Goal: Task Accomplishment & Management: Use online tool/utility

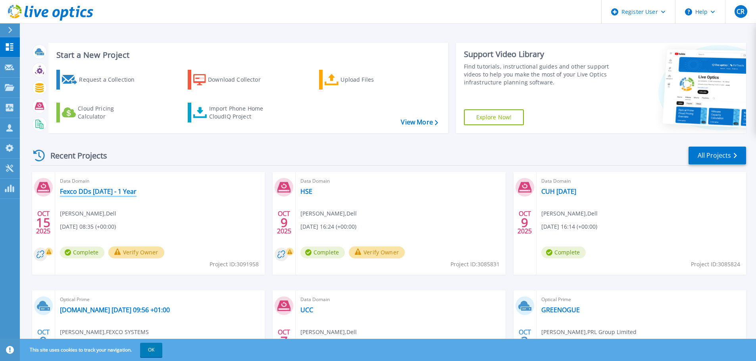
click at [129, 192] on link "Fexco DDs [DATE] - 1 Year" at bounding box center [98, 192] width 77 height 8
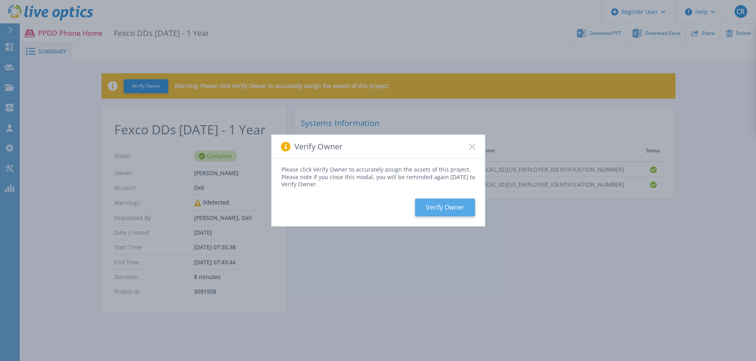
click at [461, 206] on button "Verify Owner" at bounding box center [445, 208] width 60 height 18
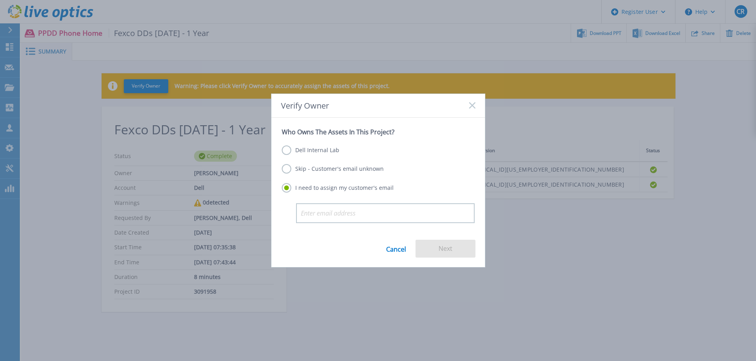
click at [298, 148] on label "Dell Internal Lab" at bounding box center [311, 151] width 58 height 10
click at [0, 0] on input "Dell Internal Lab" at bounding box center [0, 0] width 0 height 0
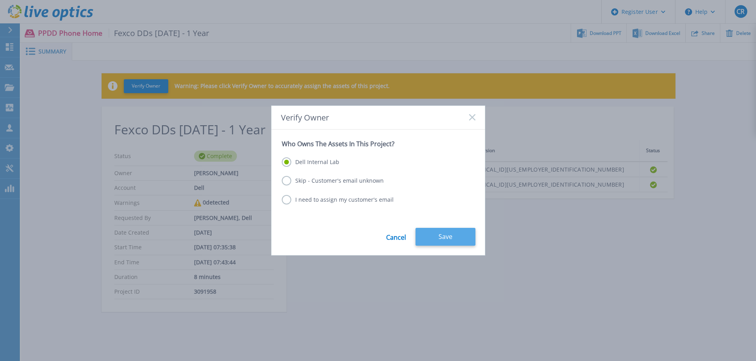
click at [438, 240] on button "Save" at bounding box center [445, 237] width 60 height 18
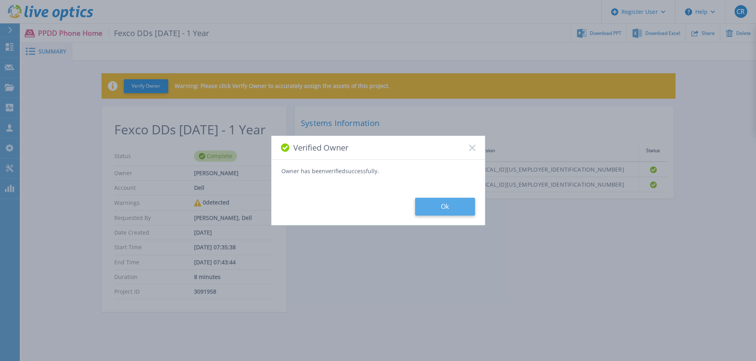
click at [456, 210] on button "Ok" at bounding box center [445, 207] width 60 height 18
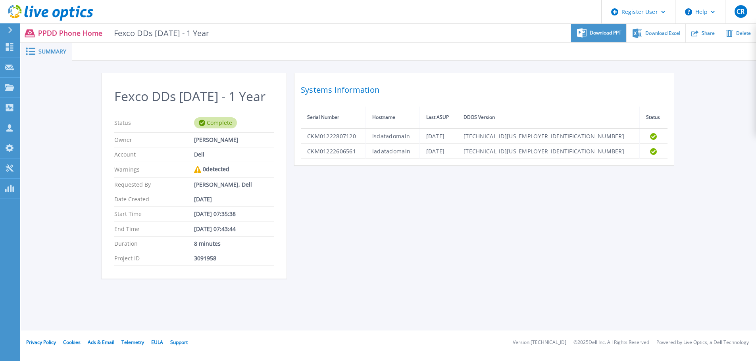
click at [606, 34] on span "Download PPT" at bounding box center [606, 33] width 32 height 5
click at [487, 209] on div "Fexco DDs Oct 2025 - 1 Year Status Complete Owner Colm Reidy Account Dell Warni…" at bounding box center [389, 180] width 574 height 215
click at [492, 217] on div "Fexco DDs Oct 2025 - 1 Year Status Complete Owner Colm Reidy Account Dell Warni…" at bounding box center [389, 180] width 574 height 215
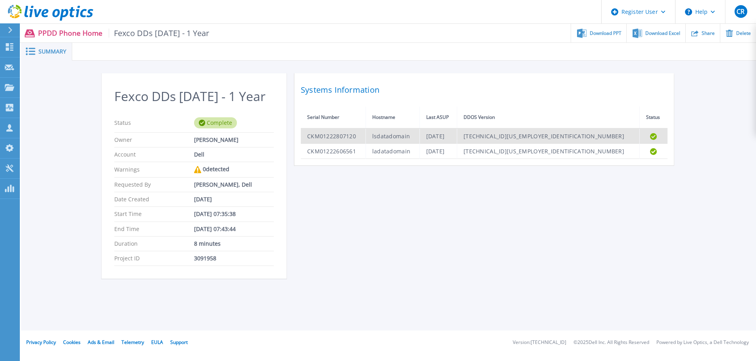
click at [334, 134] on td "CKM01222807120" at bounding box center [333, 136] width 65 height 15
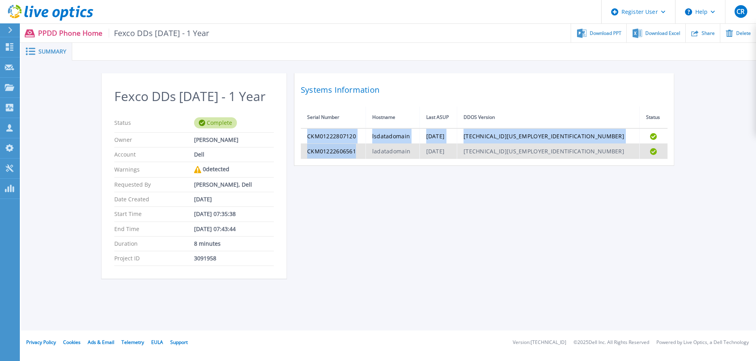
click at [347, 152] on td "CKM01222606561" at bounding box center [333, 151] width 65 height 15
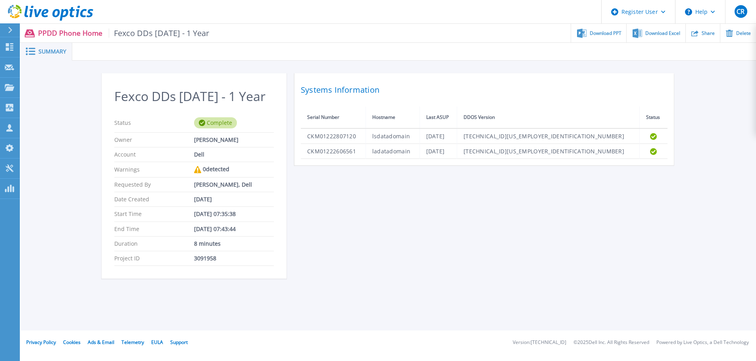
click at [353, 162] on div "Systems Information Serial Number Hostname Last ASUP DDOS Version Status CKM012…" at bounding box center [483, 119] width 379 height 92
click at [6, 41] on link "Dashboard Dashboard" at bounding box center [10, 47] width 20 height 20
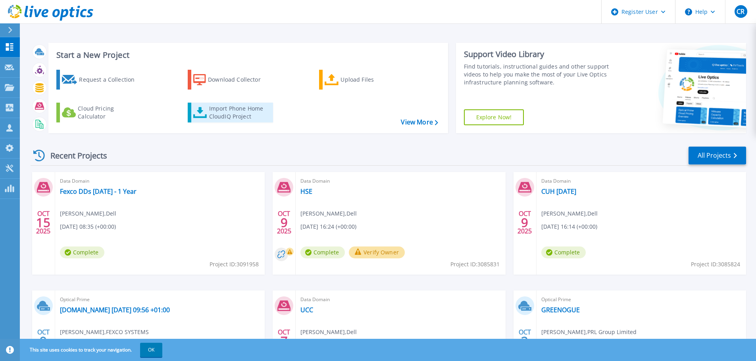
click at [228, 107] on div "Import Phone Home CloudIQ Project" at bounding box center [240, 113] width 62 height 16
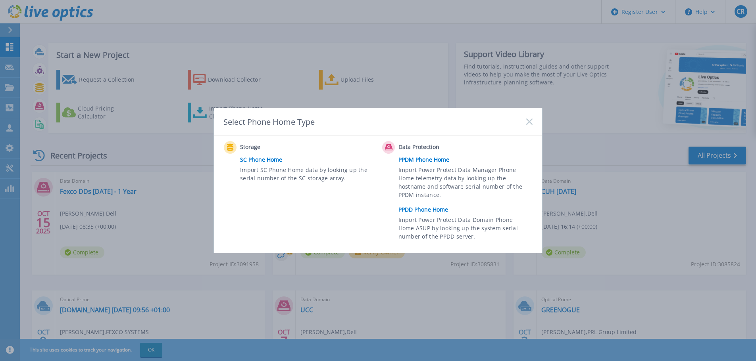
click at [431, 210] on link "PPDD Phone Home" at bounding box center [467, 210] width 138 height 12
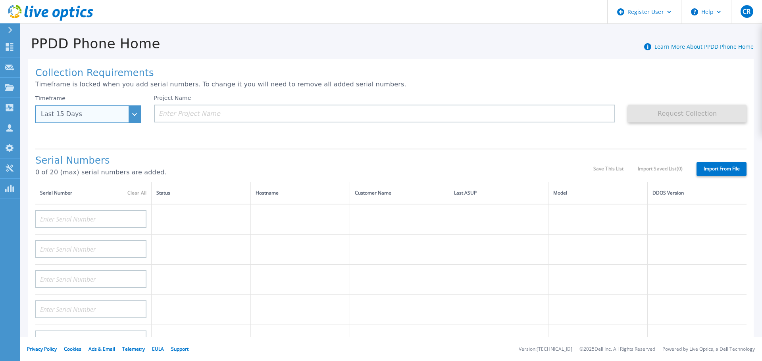
click at [135, 116] on div "Last 15 Days" at bounding box center [88, 115] width 106 height 18
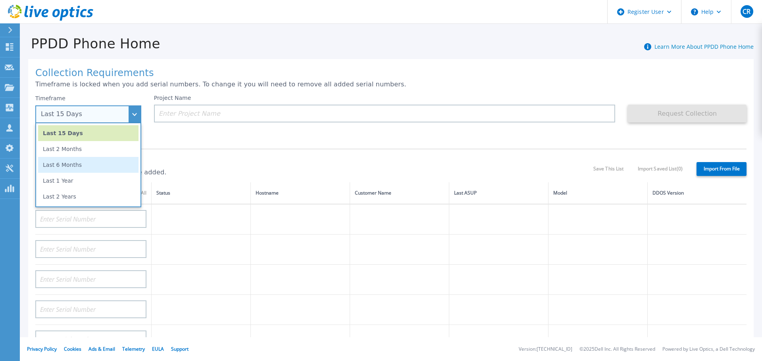
click at [98, 166] on li "Last 6 Months" at bounding box center [88, 165] width 100 height 16
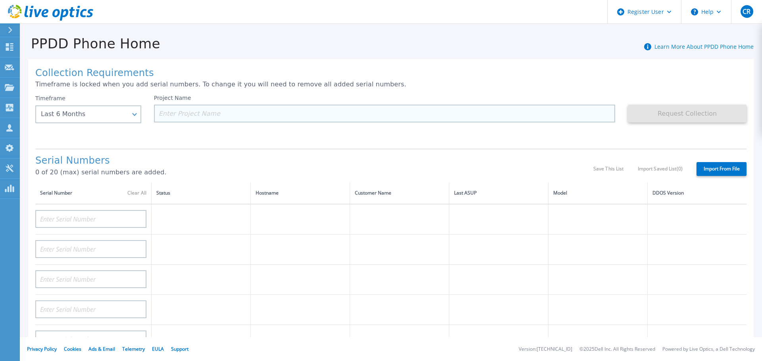
click at [216, 113] on input at bounding box center [384, 114] width 461 height 18
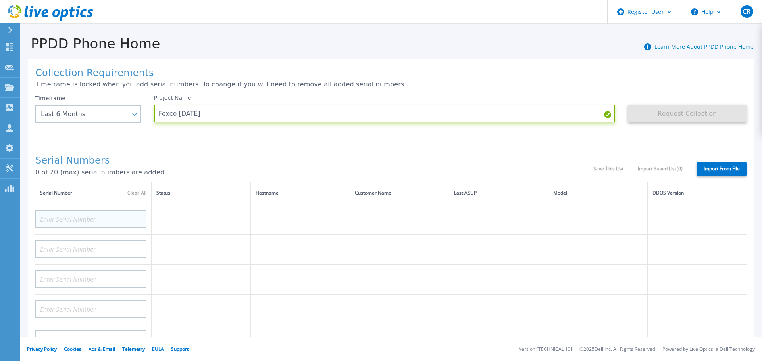
type input "Fexco [DATE]"
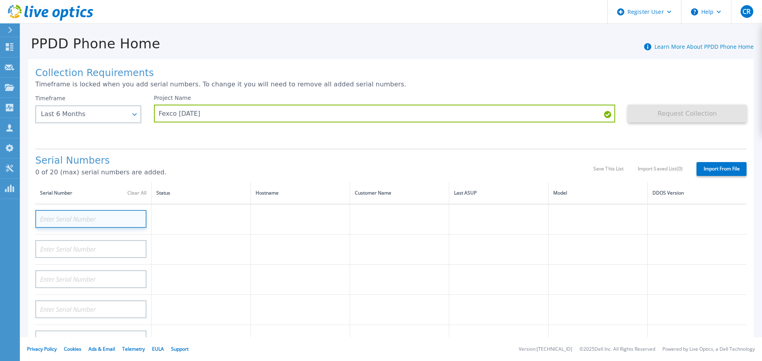
click at [109, 222] on input at bounding box center [90, 219] width 111 height 18
paste input "CKM01222807120"
type input "CKM01222807120"
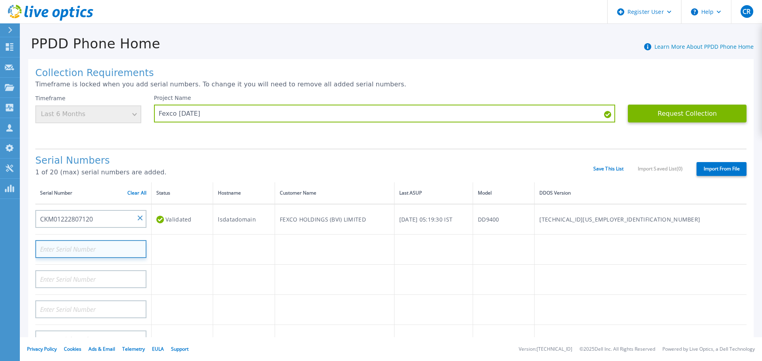
click at [102, 246] on input at bounding box center [90, 249] width 111 height 18
paste input "CKM01222606561"
type input "CKM01222606561"
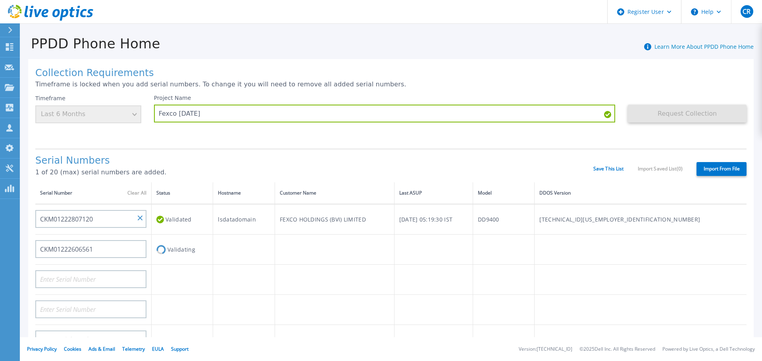
click at [271, 269] on td at bounding box center [243, 280] width 61 height 30
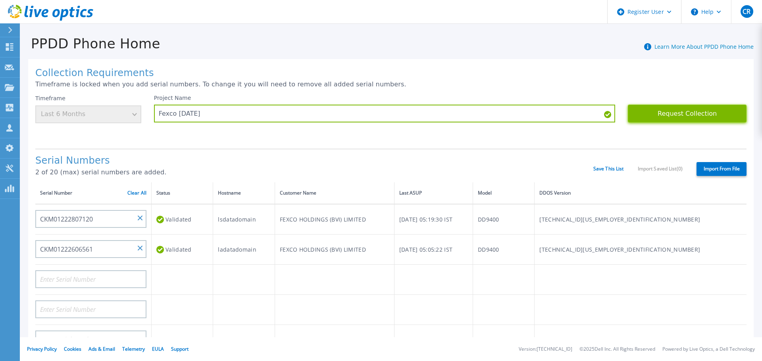
click at [665, 115] on button "Request Collection" at bounding box center [687, 114] width 119 height 18
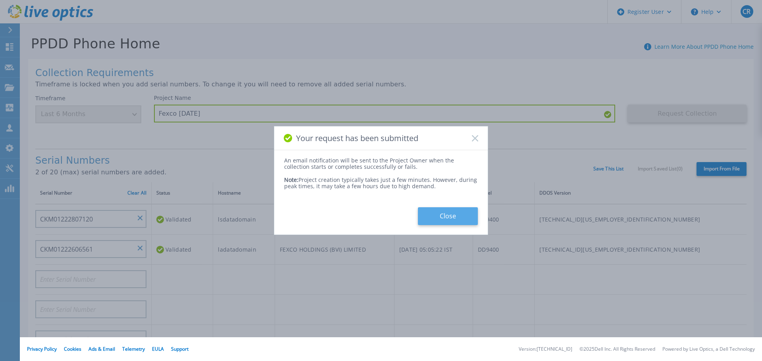
click at [444, 221] on button "Close" at bounding box center [448, 216] width 60 height 18
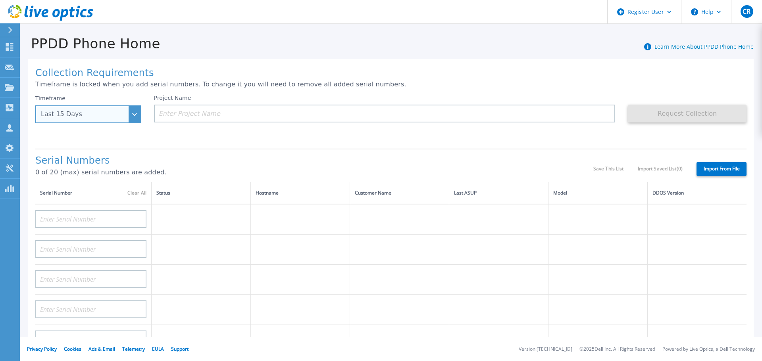
click at [133, 115] on div "Last 15 Days" at bounding box center [88, 115] width 106 height 18
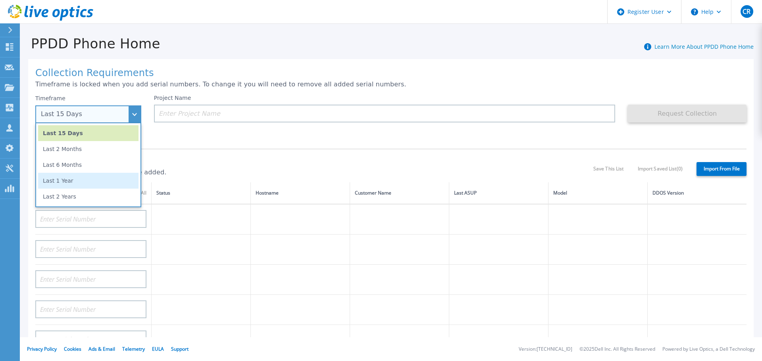
scroll to position [40, 0]
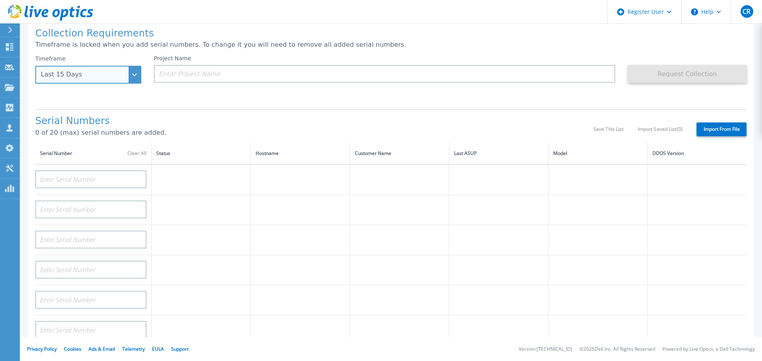
click at [134, 72] on div "Last 15 Days" at bounding box center [88, 75] width 106 height 18
drag, startPoint x: 2, startPoint y: 269, endPoint x: 2, endPoint y: 265, distance: 4.4
click at [2, 269] on div "Dashboard Dashboard Request Capture Request Capture Projects Projects Search Pr…" at bounding box center [10, 199] width 20 height 325
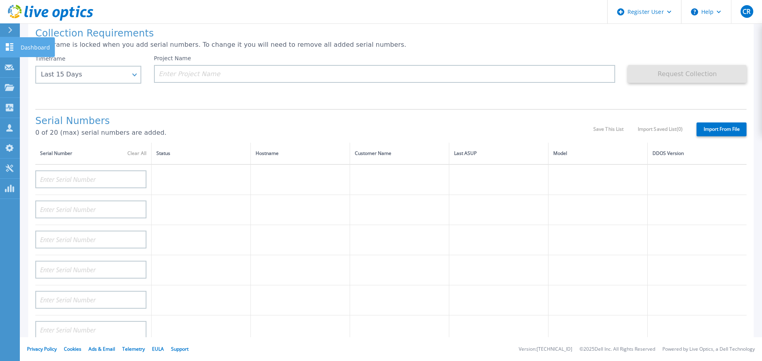
click at [9, 44] on icon at bounding box center [10, 47] width 10 height 8
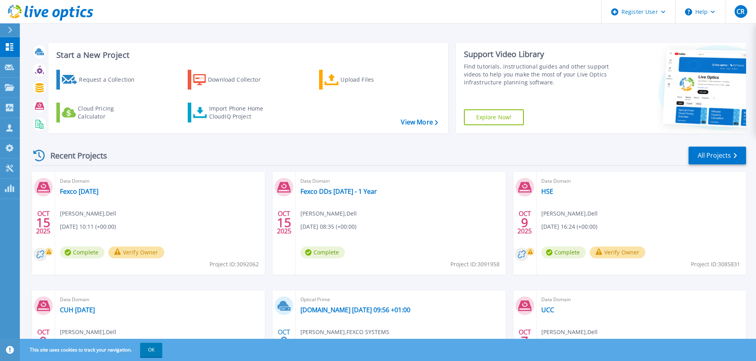
click at [142, 254] on button "Verify Owner" at bounding box center [136, 253] width 56 height 12
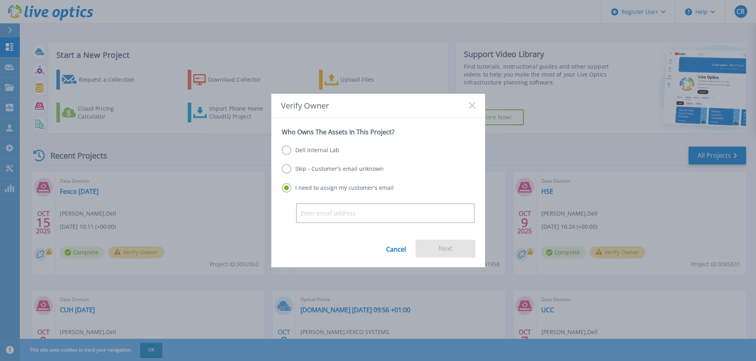
click at [321, 147] on label "Dell Internal Lab" at bounding box center [311, 151] width 58 height 10
click at [0, 0] on input "Dell Internal Lab" at bounding box center [0, 0] width 0 height 0
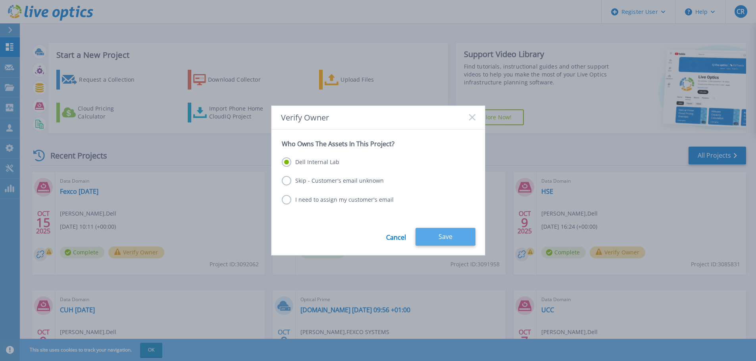
drag, startPoint x: 436, startPoint y: 230, endPoint x: 440, endPoint y: 238, distance: 8.2
click at [440, 238] on button "Save" at bounding box center [445, 237] width 60 height 18
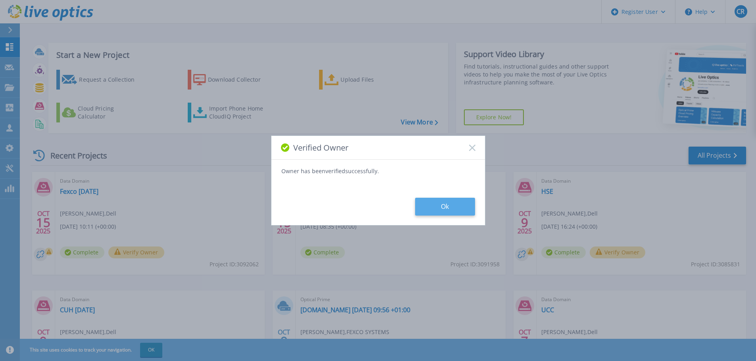
click at [426, 207] on button "Ok" at bounding box center [445, 207] width 60 height 18
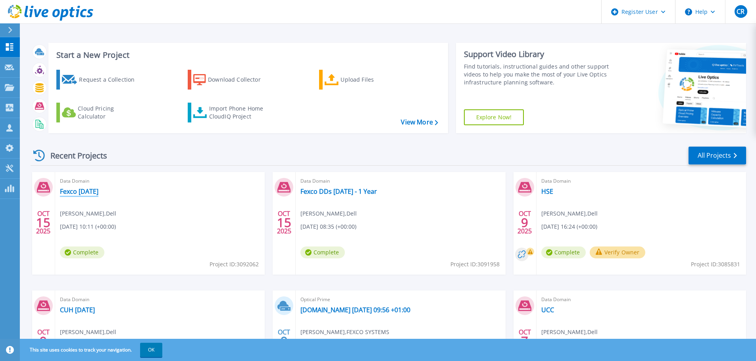
click at [83, 192] on link "Fexco [DATE]" at bounding box center [79, 192] width 38 height 8
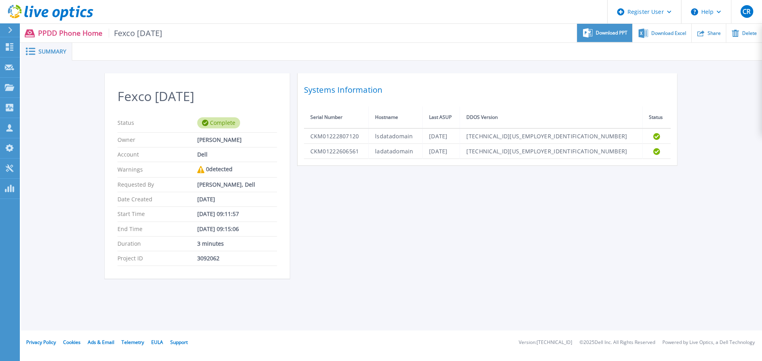
click at [617, 31] on span "Download PPT" at bounding box center [612, 33] width 32 height 5
click at [10, 40] on link "Dashboard Dashboard" at bounding box center [10, 47] width 20 height 20
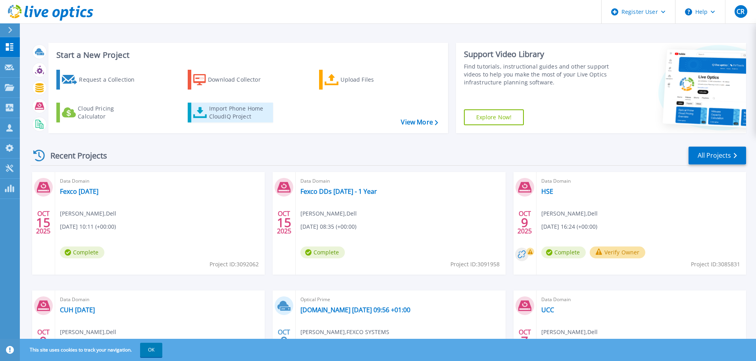
click at [213, 112] on div "Import Phone Home CloudIQ Project" at bounding box center [240, 113] width 62 height 16
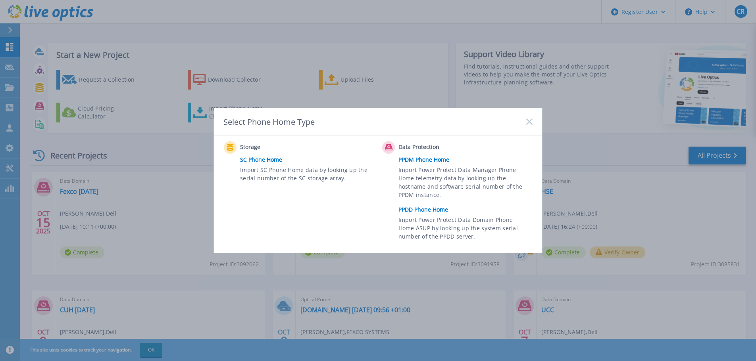
click at [411, 213] on link "PPDD Phone Home" at bounding box center [467, 210] width 138 height 12
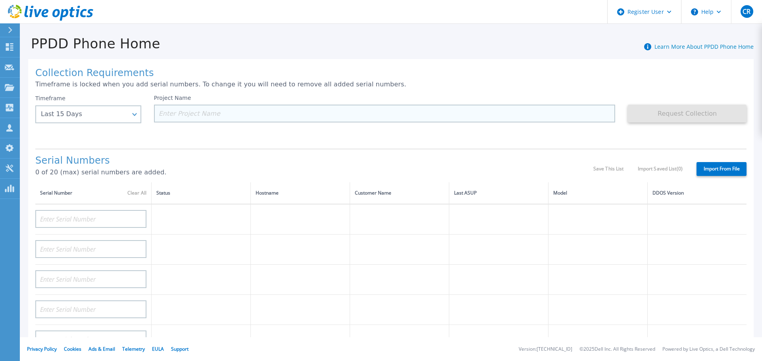
click at [222, 112] on input at bounding box center [384, 114] width 461 height 18
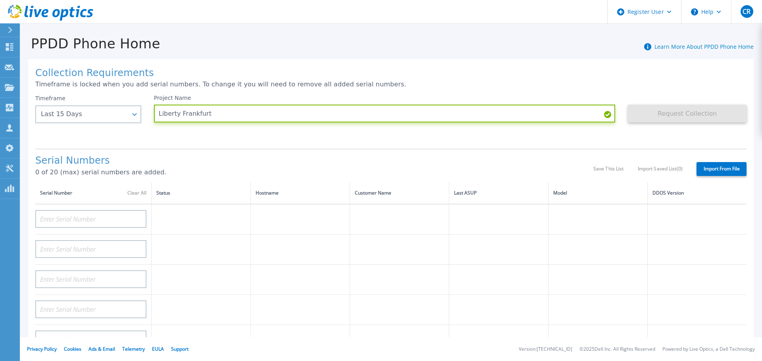
type input "Liberty Frankfurt"
click at [117, 132] on div "Timeframe Last 15 Days Last 15 Days Last 2 Months Last 6 Months Last 1 Year Las…" at bounding box center [94, 119] width 119 height 48
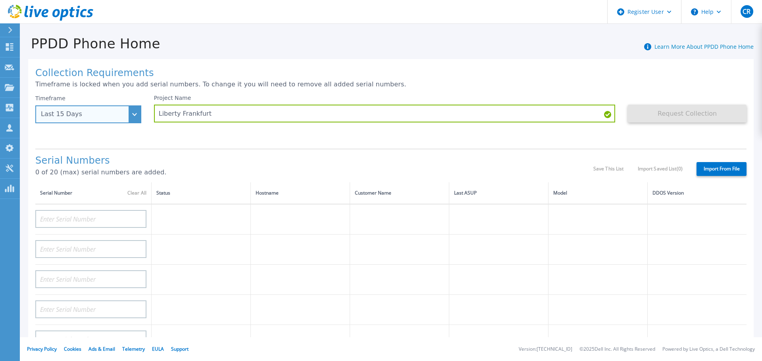
click at [128, 117] on div "Last 15 Days" at bounding box center [88, 115] width 106 height 18
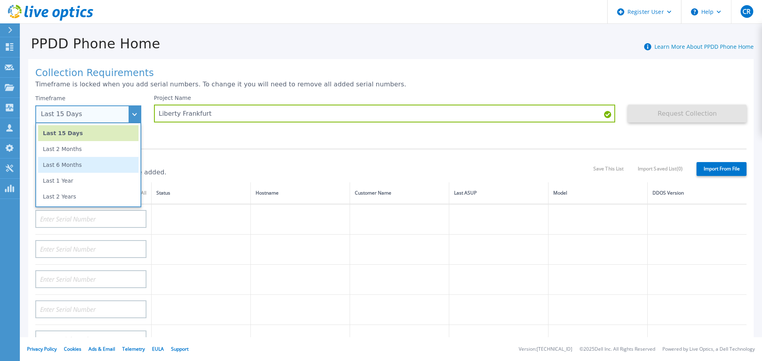
click at [88, 164] on li "Last 6 Months" at bounding box center [88, 165] width 100 height 16
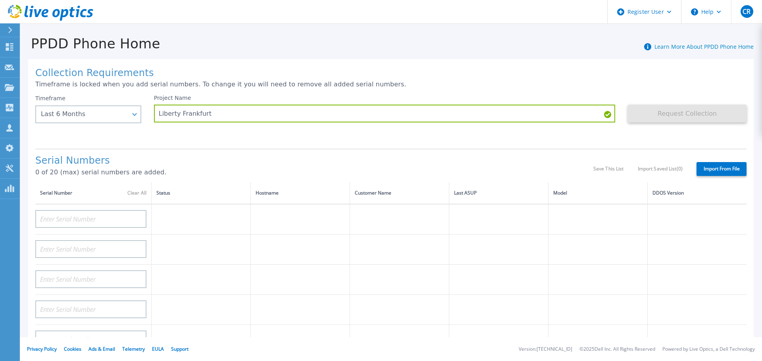
click at [121, 143] on div "Collection Requirements Timeframe is locked when you add serial numbers. To cha…" at bounding box center [390, 283] width 725 height 449
click at [129, 120] on div "Last 6 Months" at bounding box center [88, 115] width 106 height 18
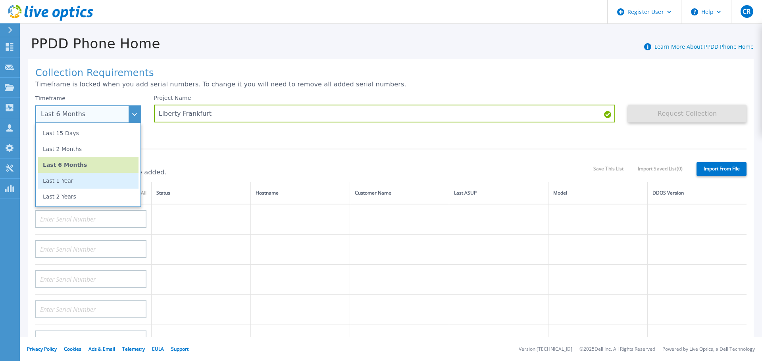
click at [81, 182] on li "Last 1 Year" at bounding box center [88, 181] width 100 height 16
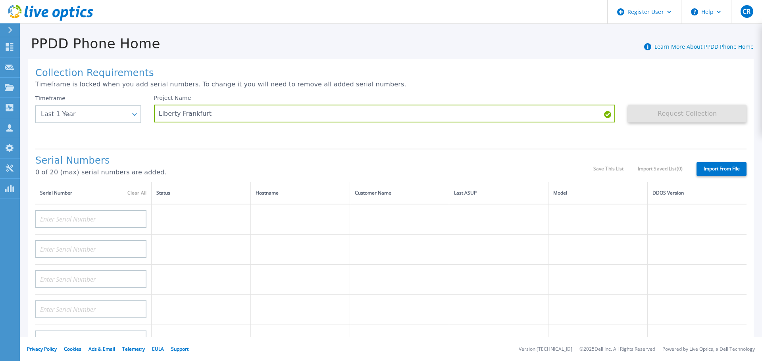
click at [132, 139] on div "Timeframe Last 1 Year Last 15 Days Last 2 Months Last 6 Months Last 1 Year Last…" at bounding box center [94, 119] width 119 height 48
click at [111, 209] on div at bounding box center [90, 216] width 111 height 23
click at [113, 217] on input at bounding box center [90, 219] width 111 height 18
paste input "CRK00245105372"
type input "CRK00245105372"
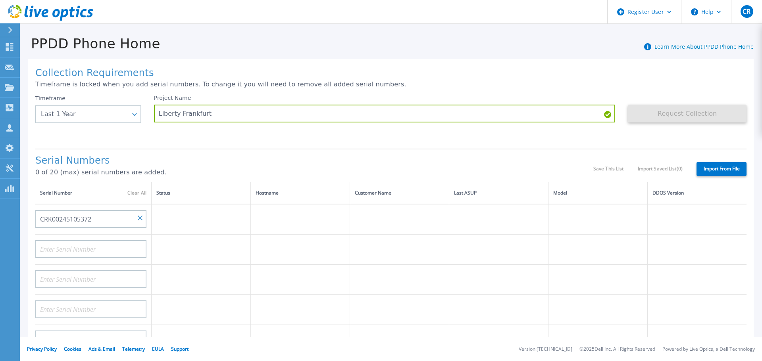
click at [155, 148] on div "Collection Requirements Timeframe is locked when you add serial numbers. To cha…" at bounding box center [390, 283] width 725 height 449
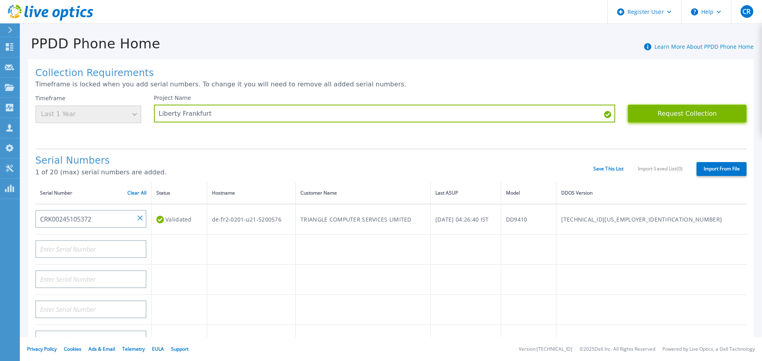
click at [709, 112] on button "Request Collection" at bounding box center [687, 114] width 119 height 18
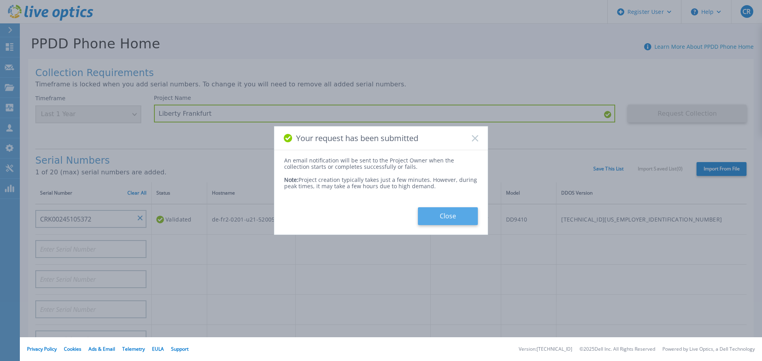
click at [464, 217] on button "Close" at bounding box center [448, 216] width 60 height 18
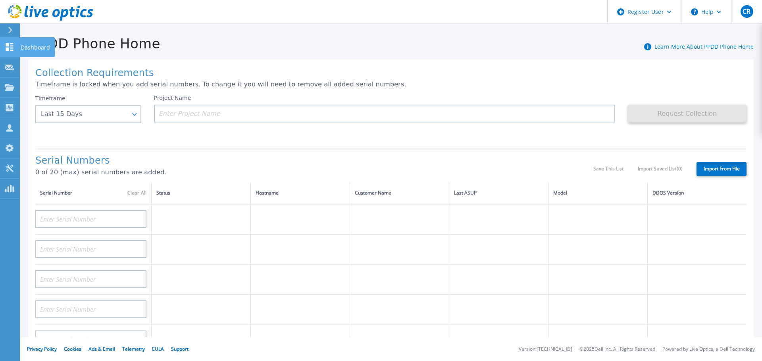
click at [14, 45] on icon at bounding box center [10, 47] width 10 height 8
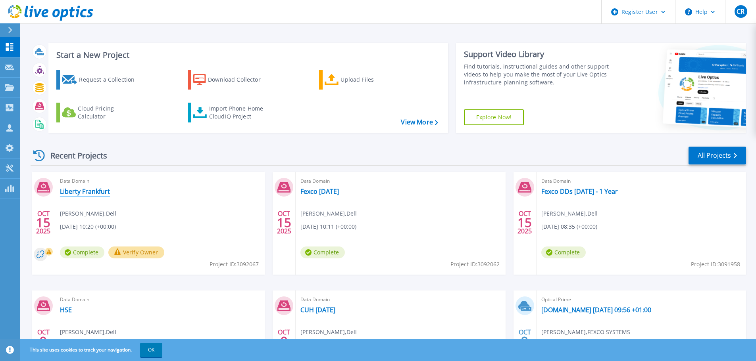
click at [86, 190] on link "Liberty Frankfurt" at bounding box center [85, 192] width 50 height 8
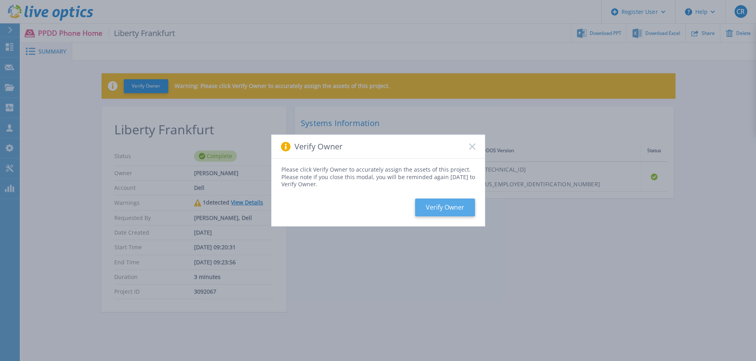
click at [436, 209] on button "Verify Owner" at bounding box center [445, 208] width 60 height 18
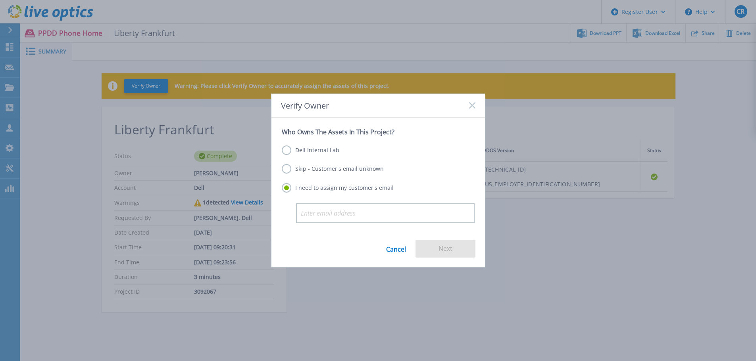
click at [308, 152] on label "Dell Internal Lab" at bounding box center [311, 151] width 58 height 10
click at [0, 0] on input "Dell Internal Lab" at bounding box center [0, 0] width 0 height 0
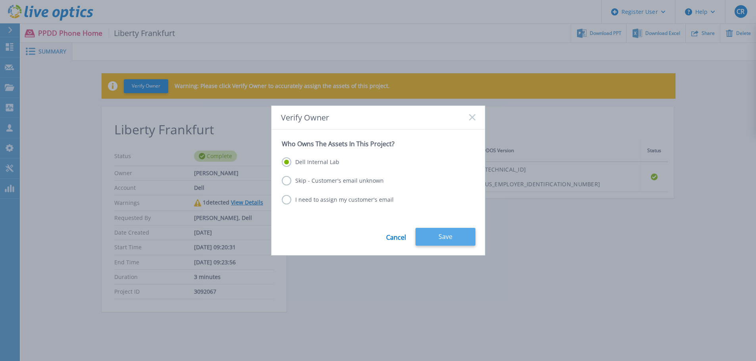
click at [440, 237] on button "Save" at bounding box center [445, 237] width 60 height 18
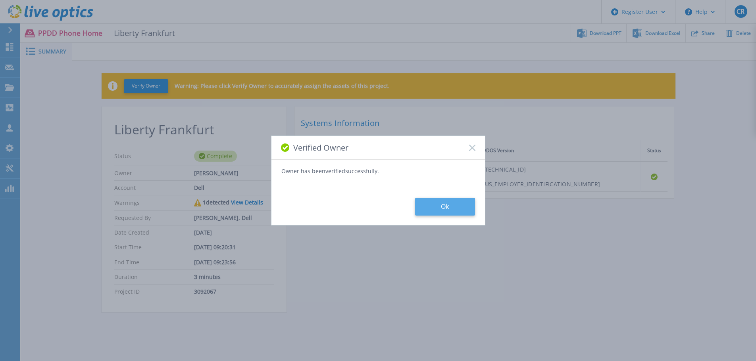
click at [455, 208] on button "Ok" at bounding box center [445, 207] width 60 height 18
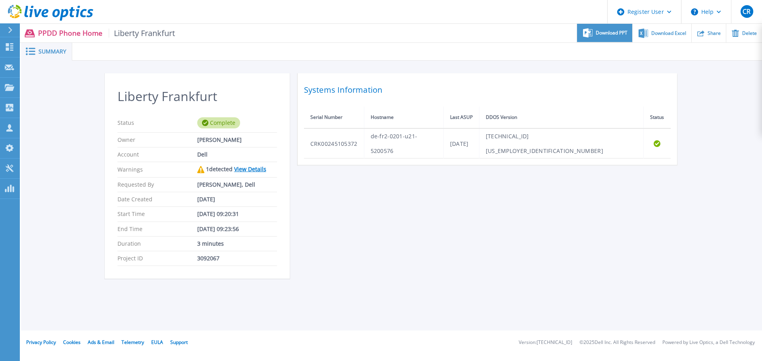
click at [617, 25] on div "Download PPT" at bounding box center [604, 33] width 55 height 19
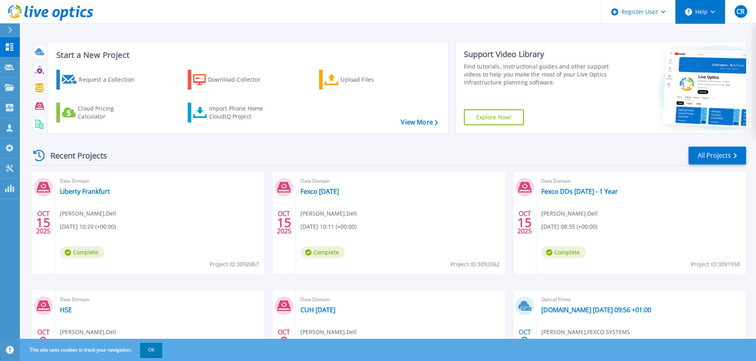
click at [709, 14] on button "Help" at bounding box center [700, 12] width 50 height 24
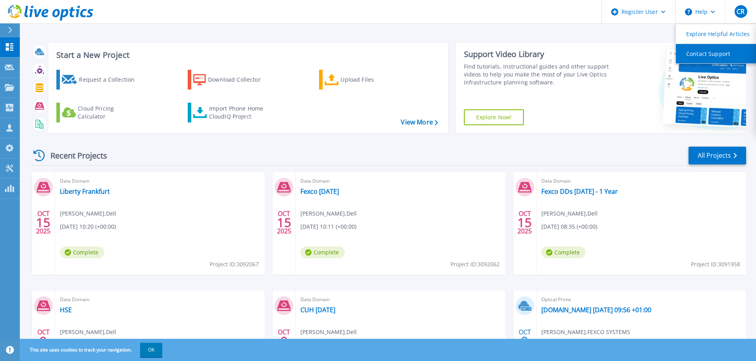
click at [706, 53] on link "Contact Support" at bounding box center [720, 53] width 88 height 19
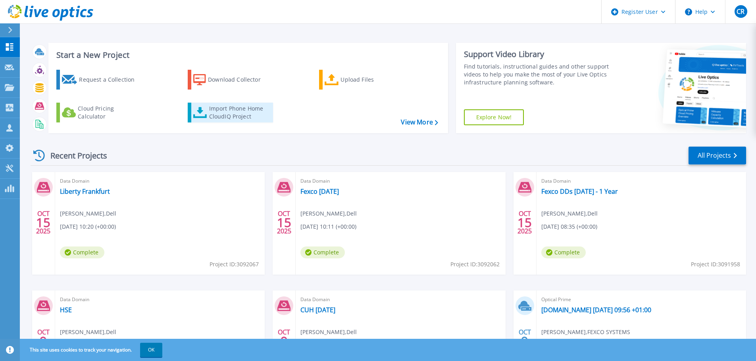
click at [222, 115] on div "Import Phone Home CloudIQ Project" at bounding box center [240, 113] width 62 height 16
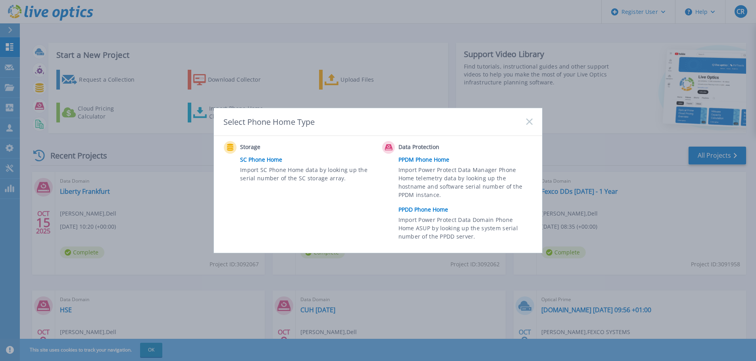
click at [427, 210] on link "PPDD Phone Home" at bounding box center [467, 210] width 138 height 12
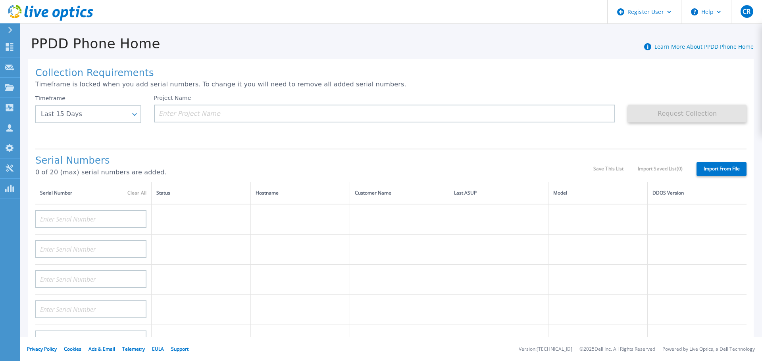
click at [124, 73] on h1 "Collection Requirements" at bounding box center [390, 73] width 711 height 11
click at [131, 96] on div "Timeframe Last 15 Days Last 15 Days Last 2 Months Last 6 Months Last 1 Year Las…" at bounding box center [88, 109] width 106 height 29
click at [668, 48] on link "Learn More About PPDD Phone Home" at bounding box center [703, 47] width 99 height 8
